Goal: Check status

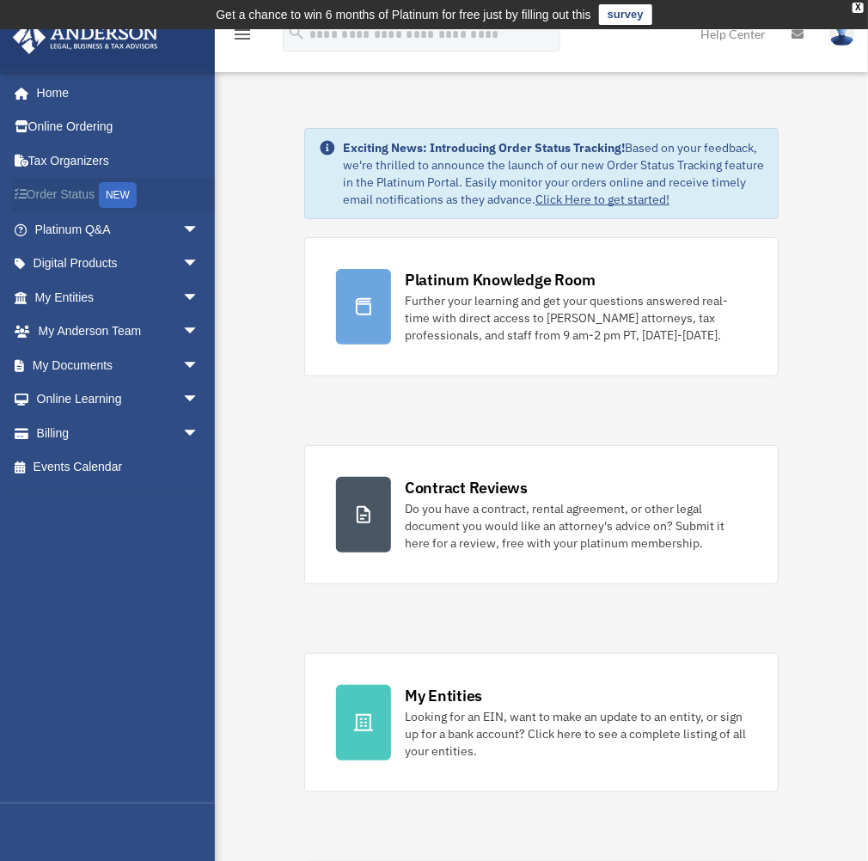
click at [84, 194] on link "Order Status NEW" at bounding box center [118, 195] width 213 height 35
click at [91, 306] on link "My Entities arrow_drop_down" at bounding box center [118, 297] width 213 height 34
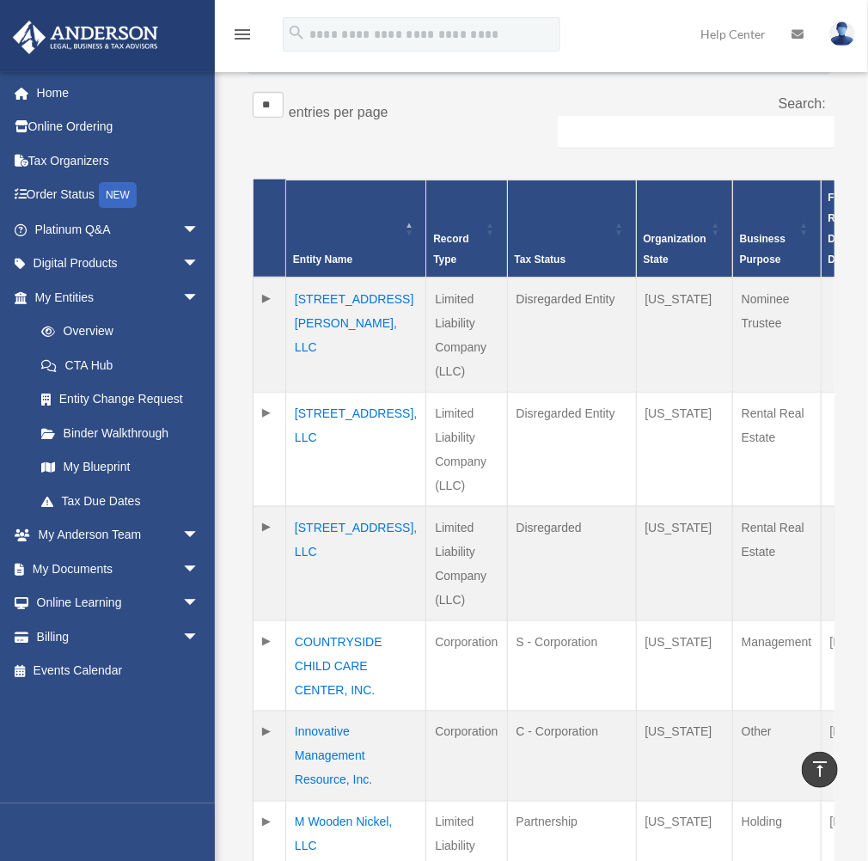
scroll to position [344, 0]
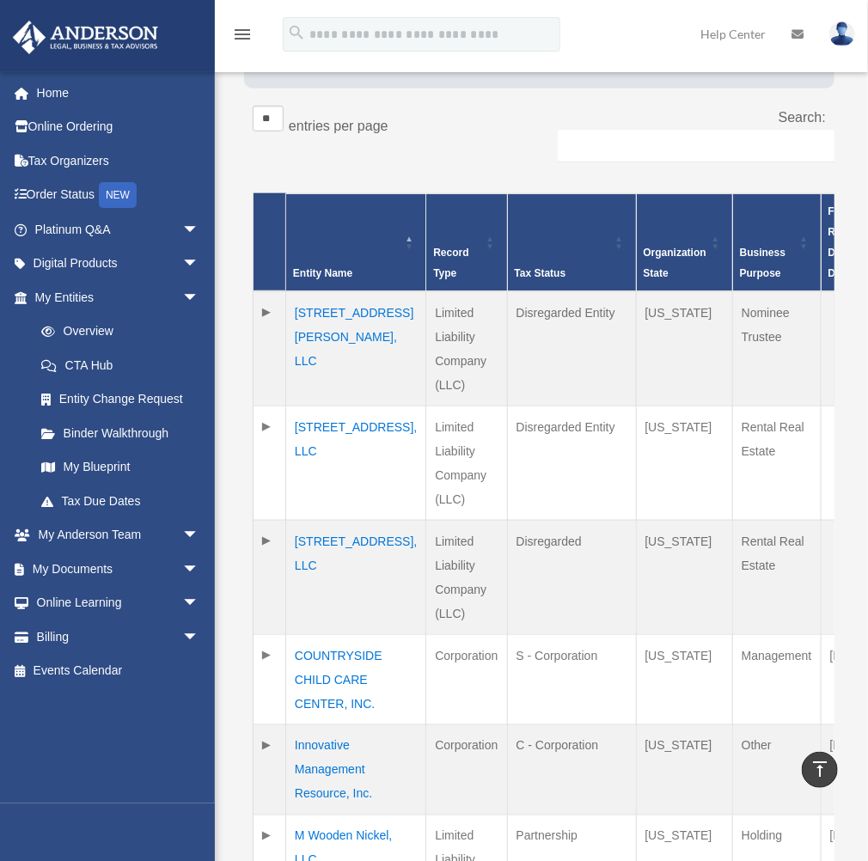
click at [268, 292] on td at bounding box center [269, 348] width 33 height 115
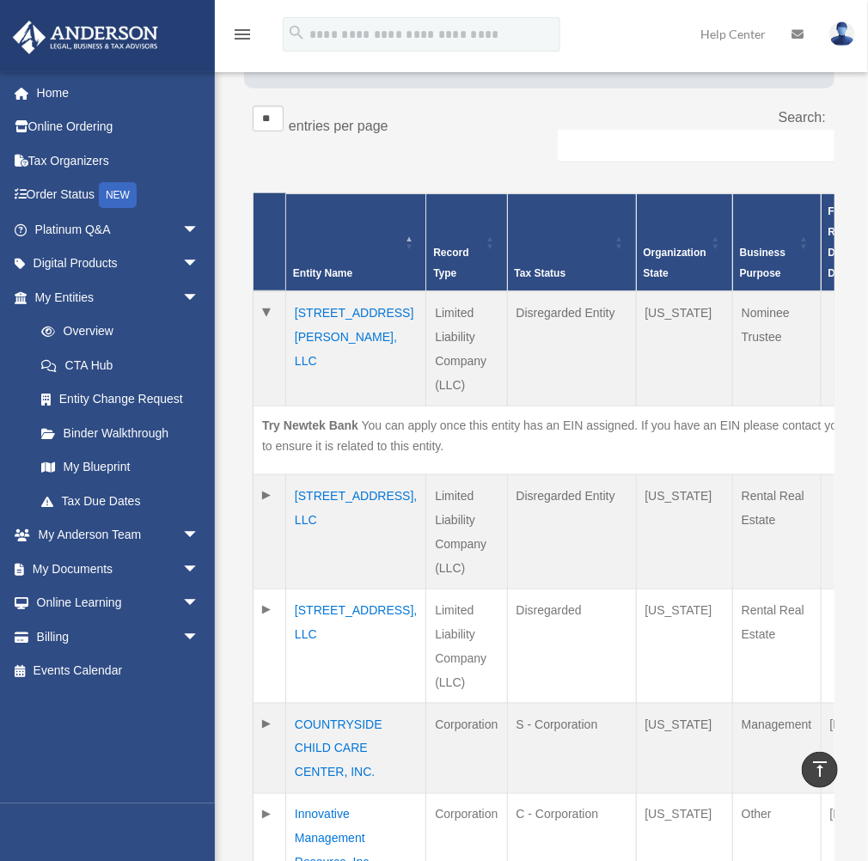
click at [340, 292] on td "[STREET_ADDRESS][PERSON_NAME], LLC" at bounding box center [356, 348] width 140 height 115
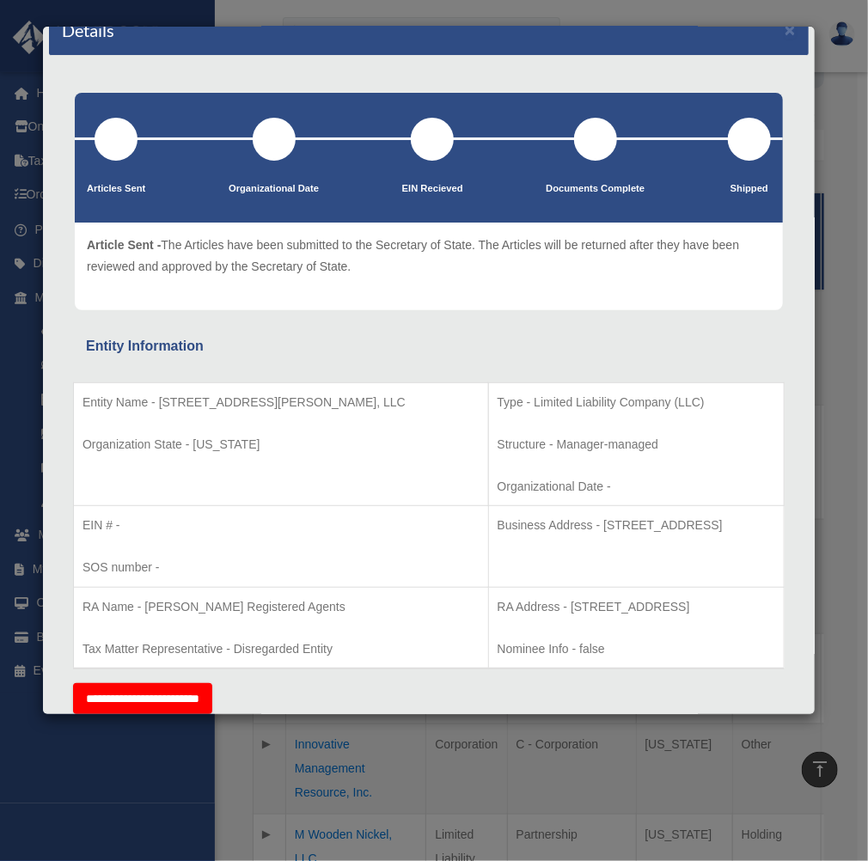
scroll to position [0, 0]
